Goal: Ask a question

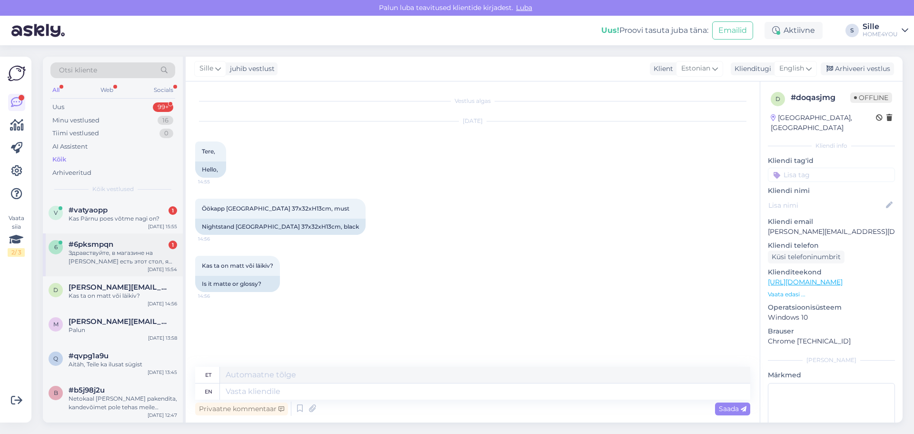
click at [137, 253] on div "Здравствуйте, в магазине на [PERSON_NAME] есть этот стол, я смогу купить и забр…" at bounding box center [123, 256] width 109 height 17
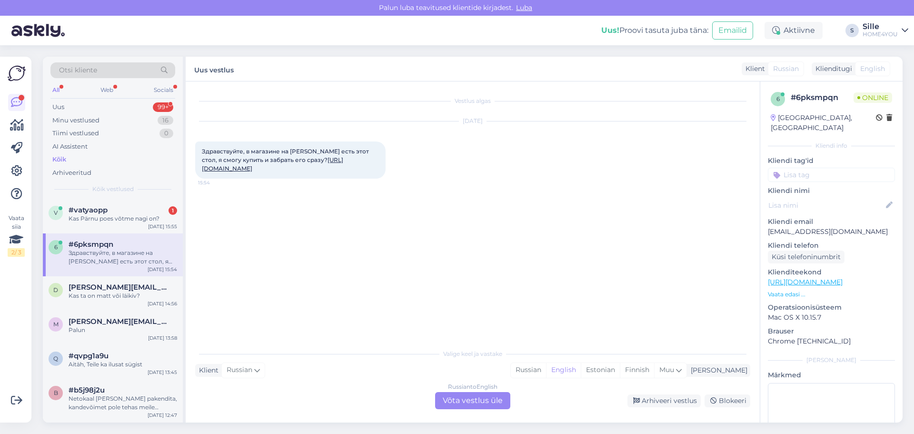
click at [458, 400] on div "Russian to English Võta vestlus üle" at bounding box center [472, 400] width 75 height 17
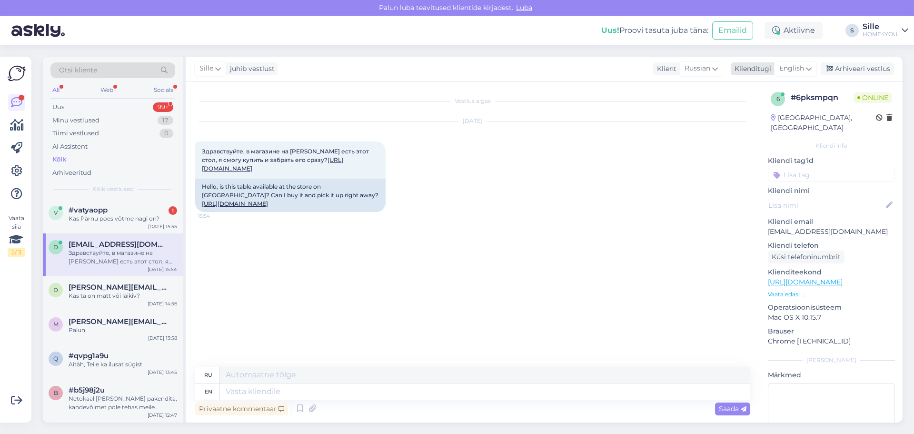
click at [793, 66] on span "English" at bounding box center [791, 68] width 25 height 10
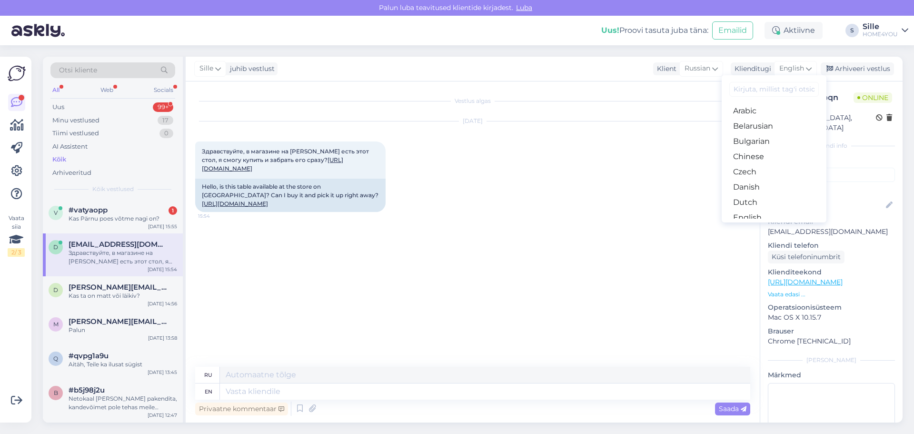
click at [755, 225] on link "Estonian" at bounding box center [774, 232] width 105 height 15
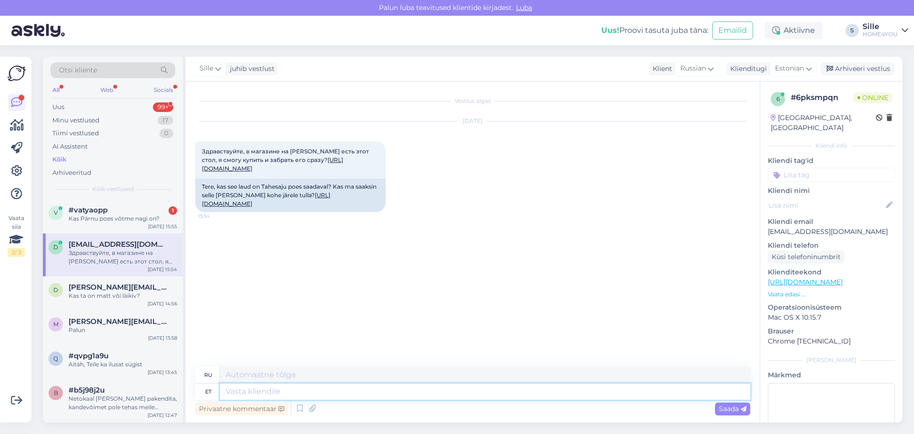
click at [247, 391] on textarea at bounding box center [485, 391] width 530 height 16
click at [269, 207] on link "[URL][DOMAIN_NAME]" at bounding box center [266, 199] width 129 height 16
click at [276, 394] on textarea at bounding box center [485, 391] width 530 height 16
type textarea "Tere,"
type textarea "Привет"
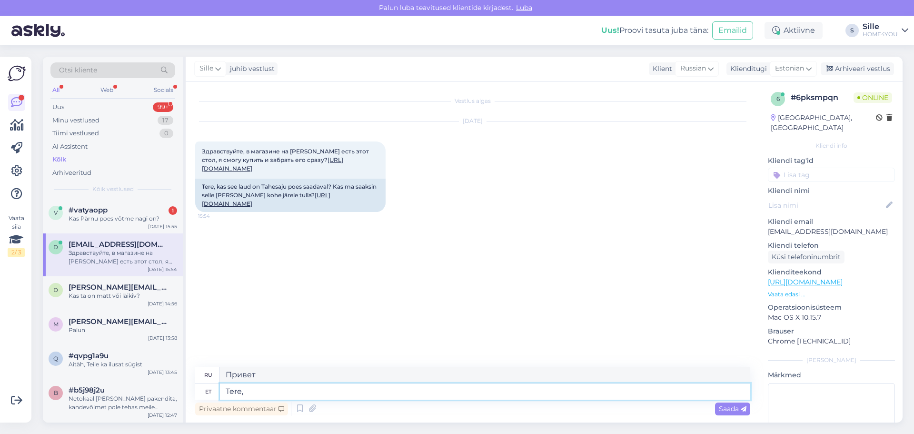
type textarea "Tere, j"
type textarea "Привет,"
type textarea "Tere, jah t"
type textarea "Привет, да."
type textarea "Tere, jah toode"
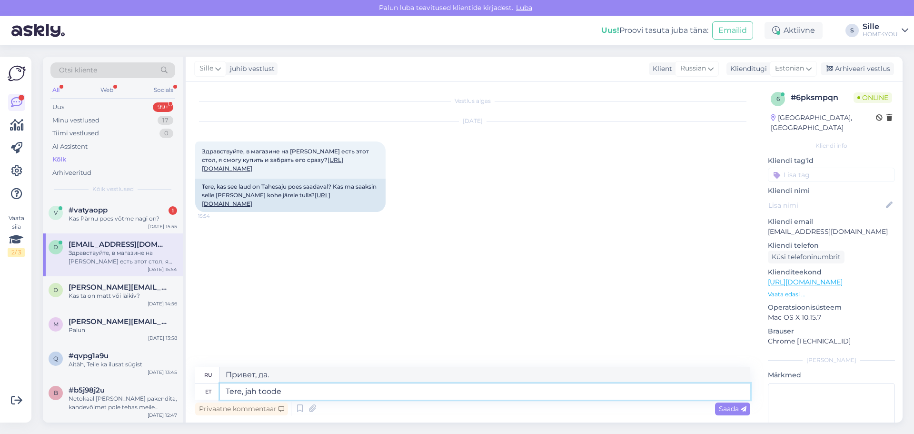
type textarea "Здравствуйте, да, продукт"
type textarea "Tere, jah toode Tähesaju k"
type textarea "Здравствуйте, да, продукт Star Brain"
type textarea "Tere, jah toode Tähesaju kaupluses"
type textarea "Здравствуйте, да, товар есть в магазине Tähesaju."
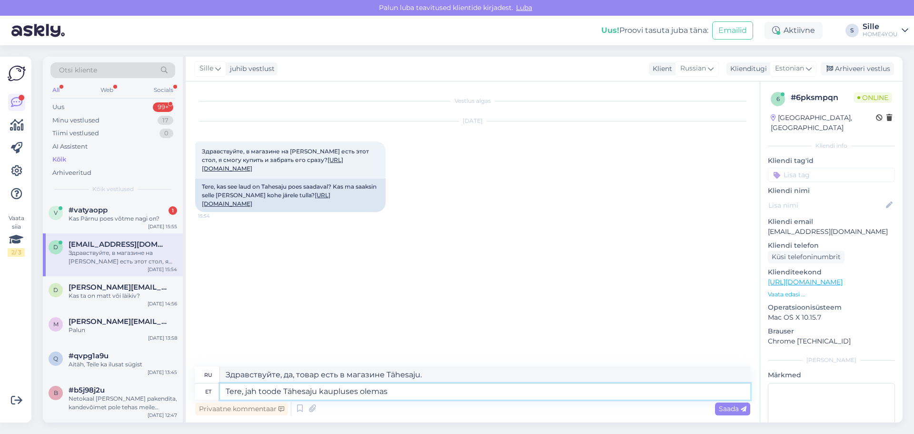
type textarea "Tere, jah toode Tähesaju kaupluses olemas."
type textarea "Здравствуйте, да, товар доступен в магазине Tähesaju."
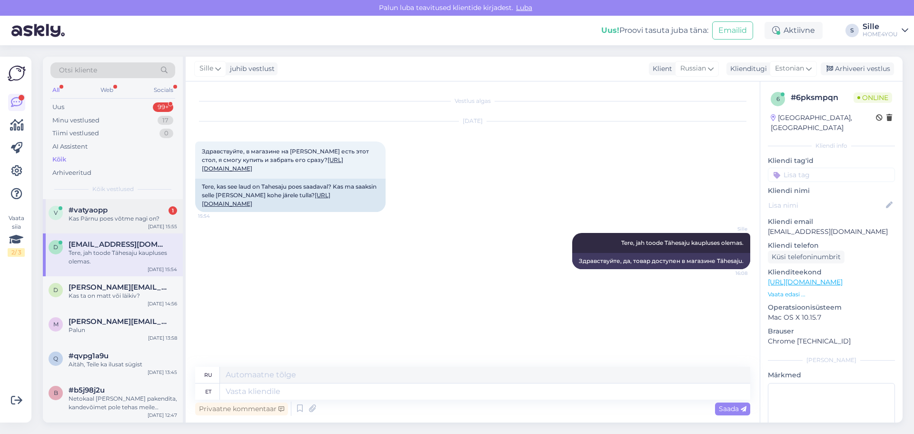
click at [81, 220] on div "Kas Pärnu poes võtme nagi on?" at bounding box center [123, 218] width 109 height 9
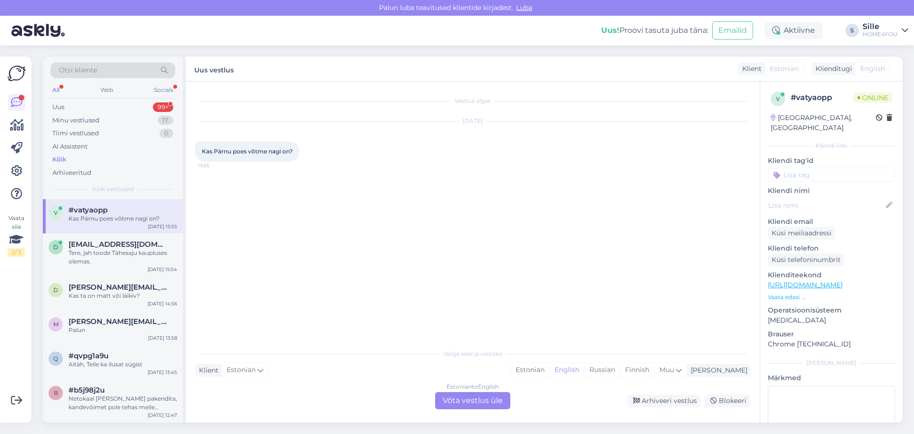
click at [816, 280] on link "[URL][DOMAIN_NAME]" at bounding box center [805, 284] width 75 height 9
click at [452, 403] on div "Estonian to English Võta vestlus üle" at bounding box center [472, 400] width 75 height 17
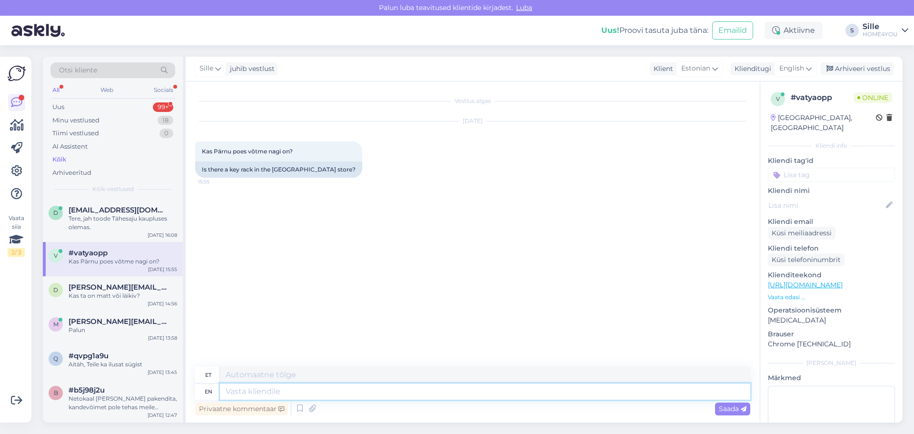
click at [345, 392] on textarea at bounding box center [485, 391] width 530 height 16
type textarea "Tere"
type textarea "Tere,"
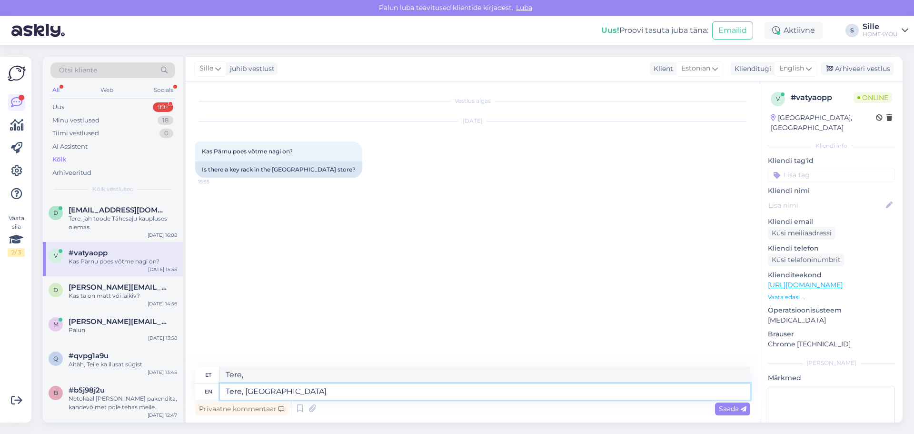
type textarea "Tere, [GEOGRAPHIC_DATA] k"
type textarea "Tere, [GEOGRAPHIC_DATA]"
type textarea "Tere, Pärnu kaupluses"
type textarea "Tere, Pärnu kauplused"
type textarea "Tere, Pärnu kaupluses olemas"
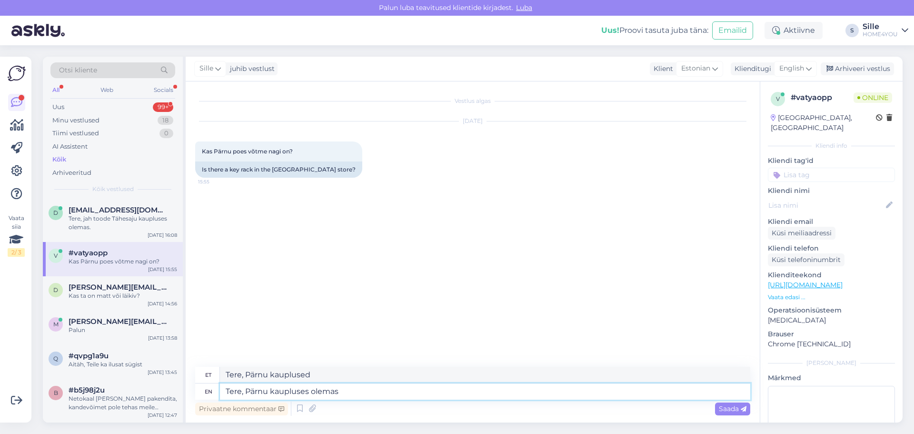
type textarea "Tere, Pärnu kauplustes olemas"
type textarea "Tere, Pärnu kaupluses olemas hetkel"
type textarea "Tere, Pärnu kaupluses olemas hetkel selline v"
type textarea "Tere, Pärnu kaupluses olemas hetkel selline"
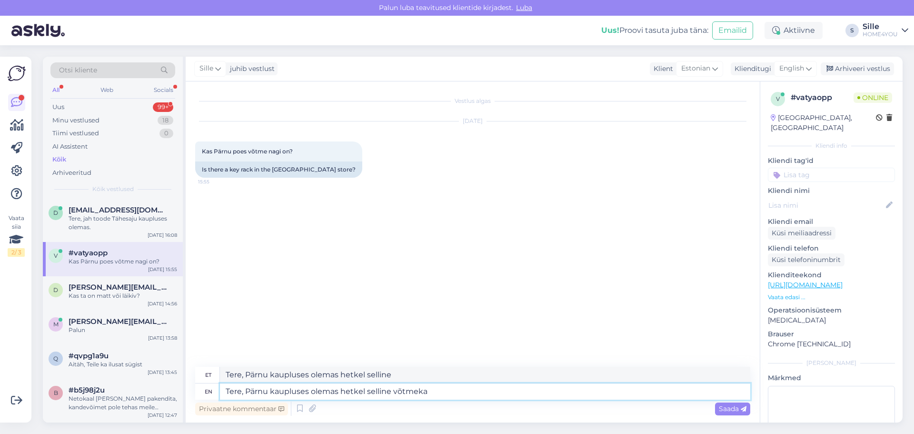
type textarea "Tere, Pärnu kaupluses olemas hetkel selline võtmek"
type textarea "Tere, Pärnu kaupluses olemas hetkel selline võtmeka"
type textarea "Tere, Pärnu kaupluses olemas hetkel selline võtme"
type textarea "Tere, Pärnu kaupluses olemas hetkel selline võtmekapp"
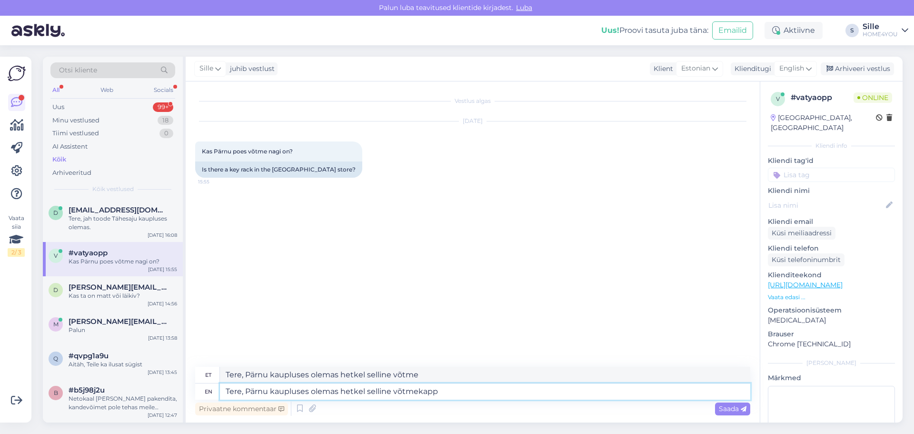
type textarea "Tere, Pärnu kaupluses olemas hetkel selline võtmekapp"
type textarea "Tere, Pärnu kaupluses olemas hetkel selline võtmekapp:"
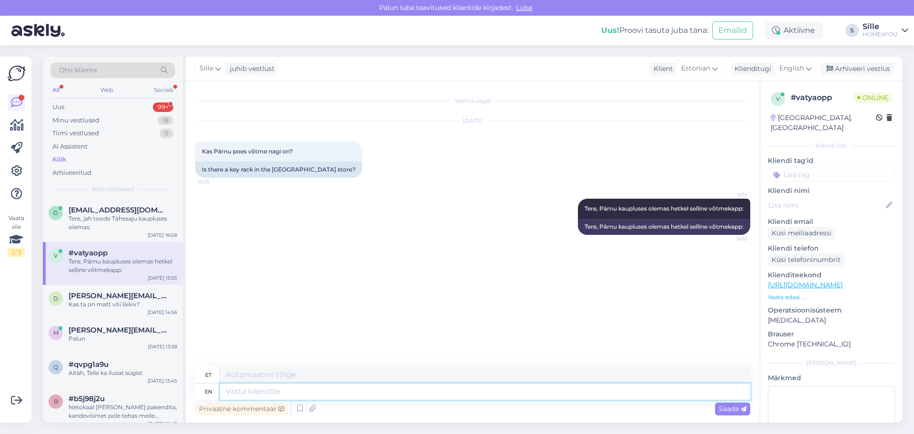
paste textarea "[URL][DOMAIN_NAME]"
type textarea "[URL][DOMAIN_NAME]"
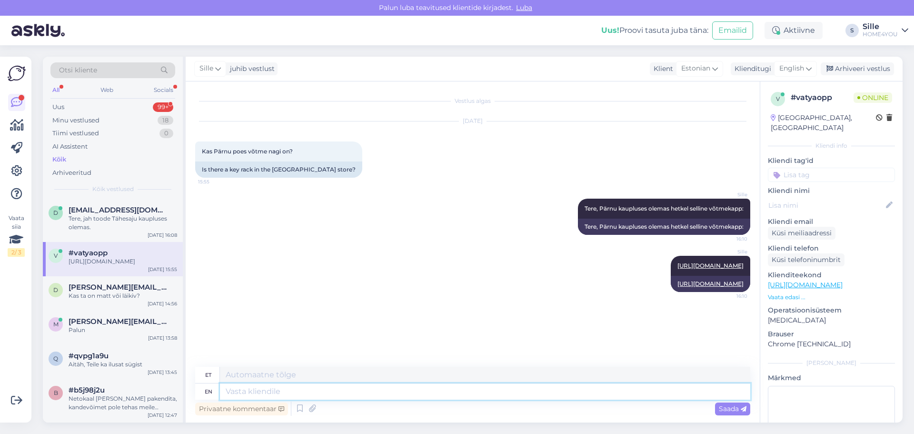
click at [377, 392] on textarea at bounding box center [485, 391] width 530 height 16
type textarea "valik"
type textarea "valik meie"
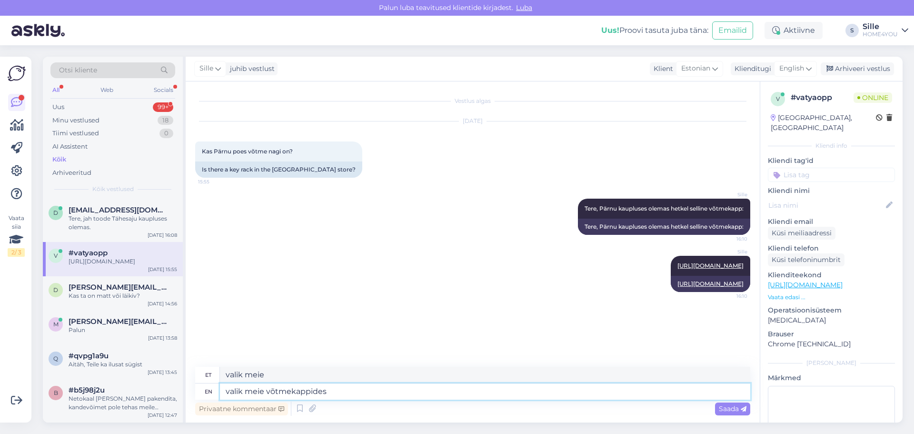
type textarea "valik meie võtmekappidest"
type textarea "valik meie võtmekappidest:"
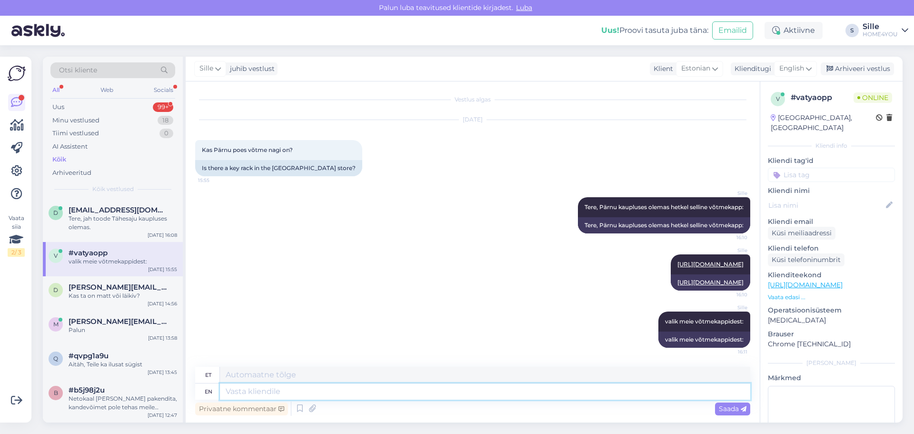
paste textarea "[URL][DOMAIN_NAME]"
type textarea "[URL][DOMAIN_NAME]"
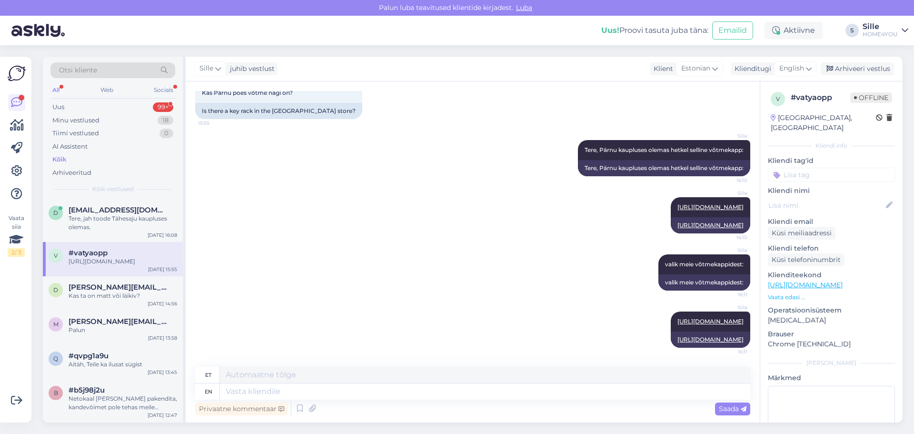
click at [55, 160] on div "Kõik" at bounding box center [59, 160] width 14 height 10
